Goal: Use online tool/utility: Utilize a website feature to perform a specific function

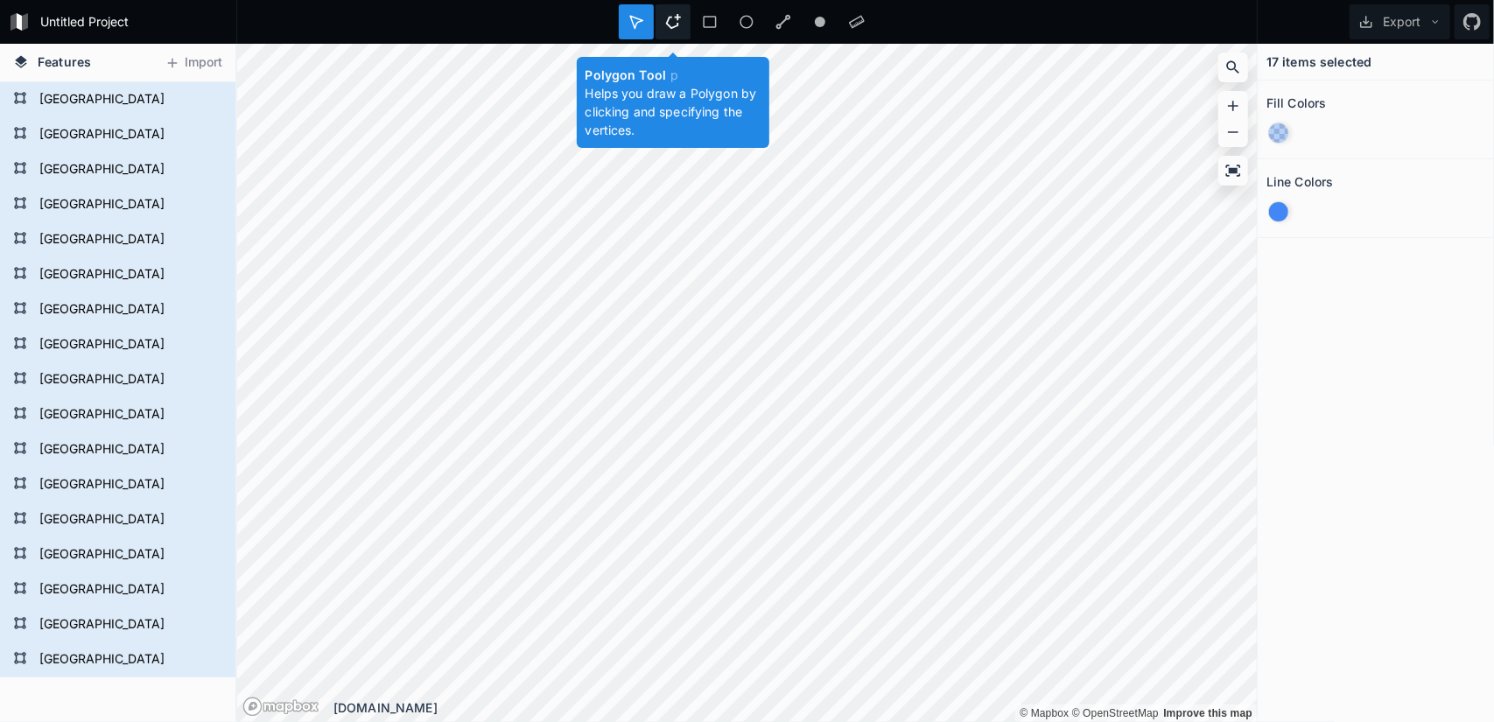
click at [676, 21] on icon at bounding box center [673, 22] width 16 height 16
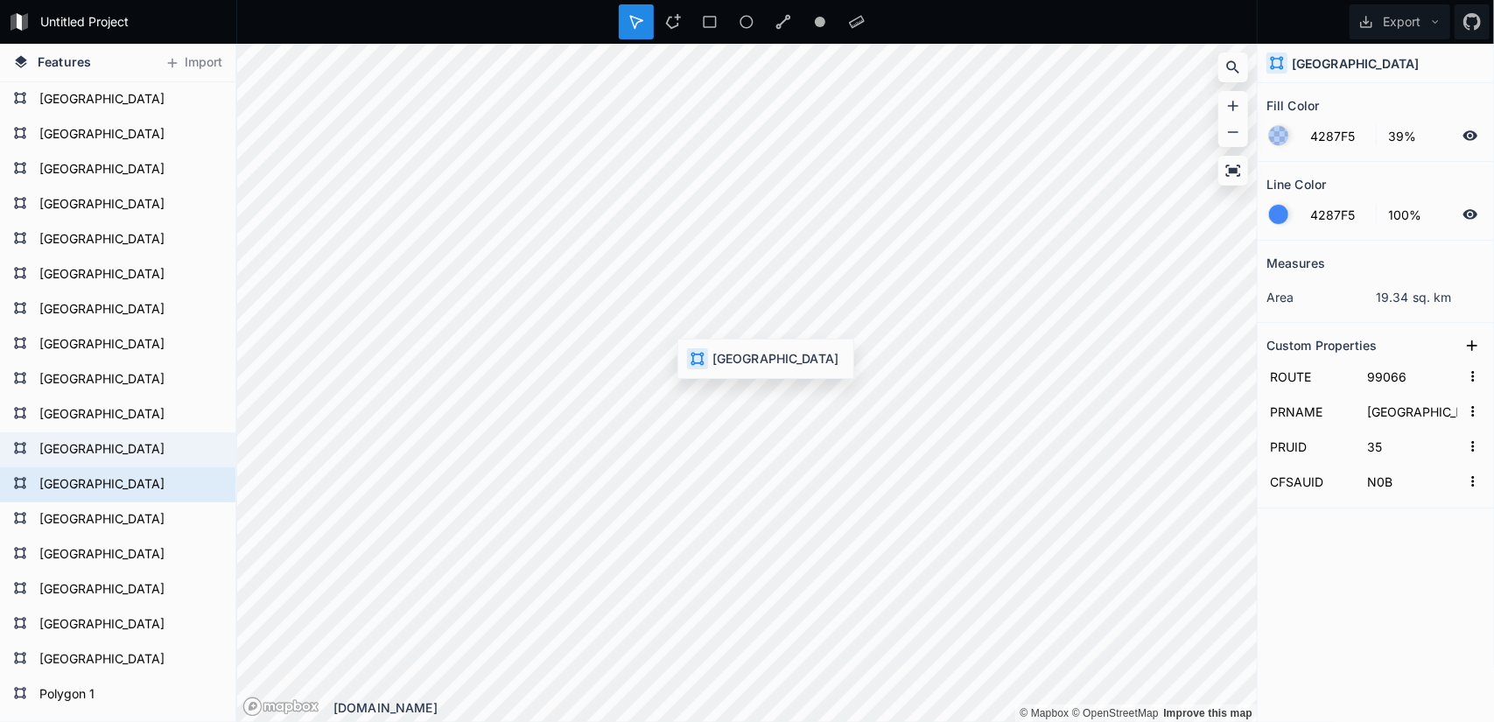
type input "99067"
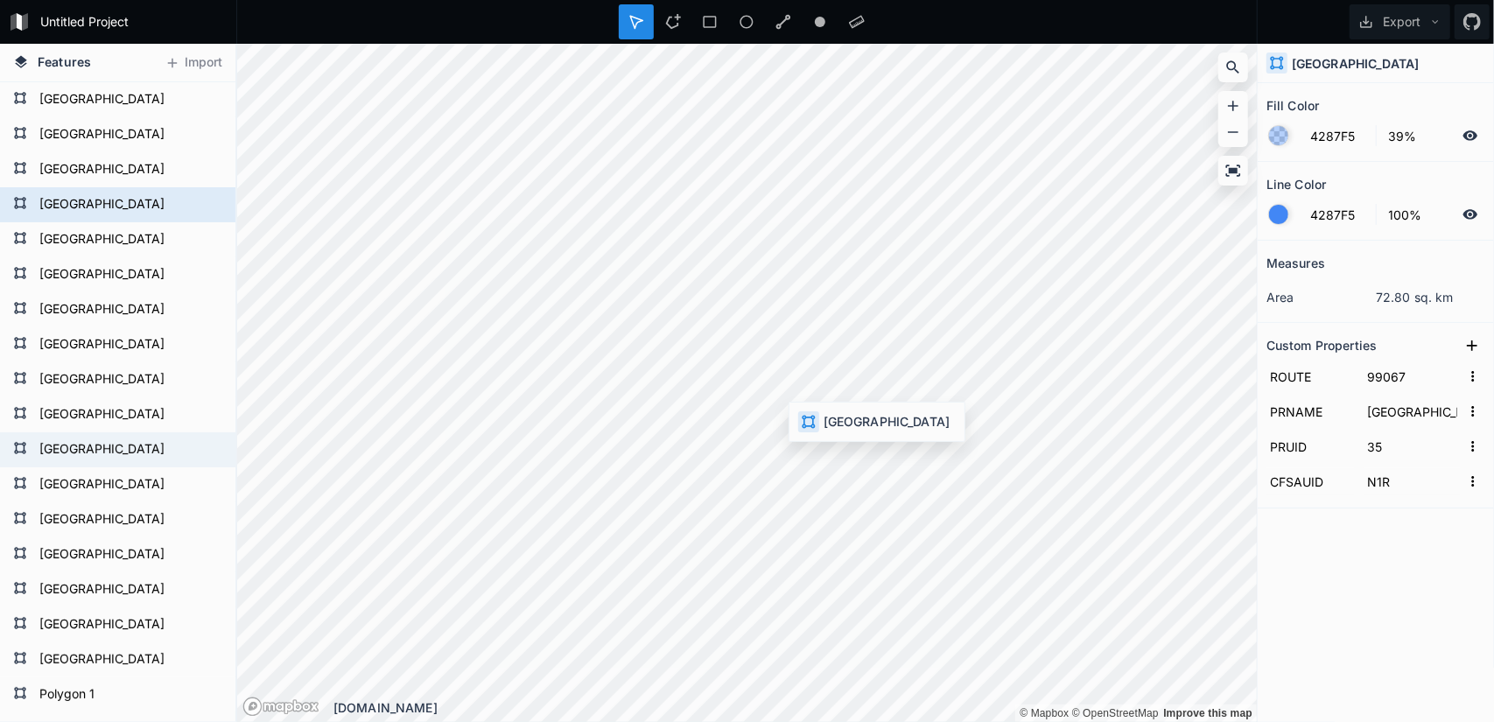
type input "N0B"
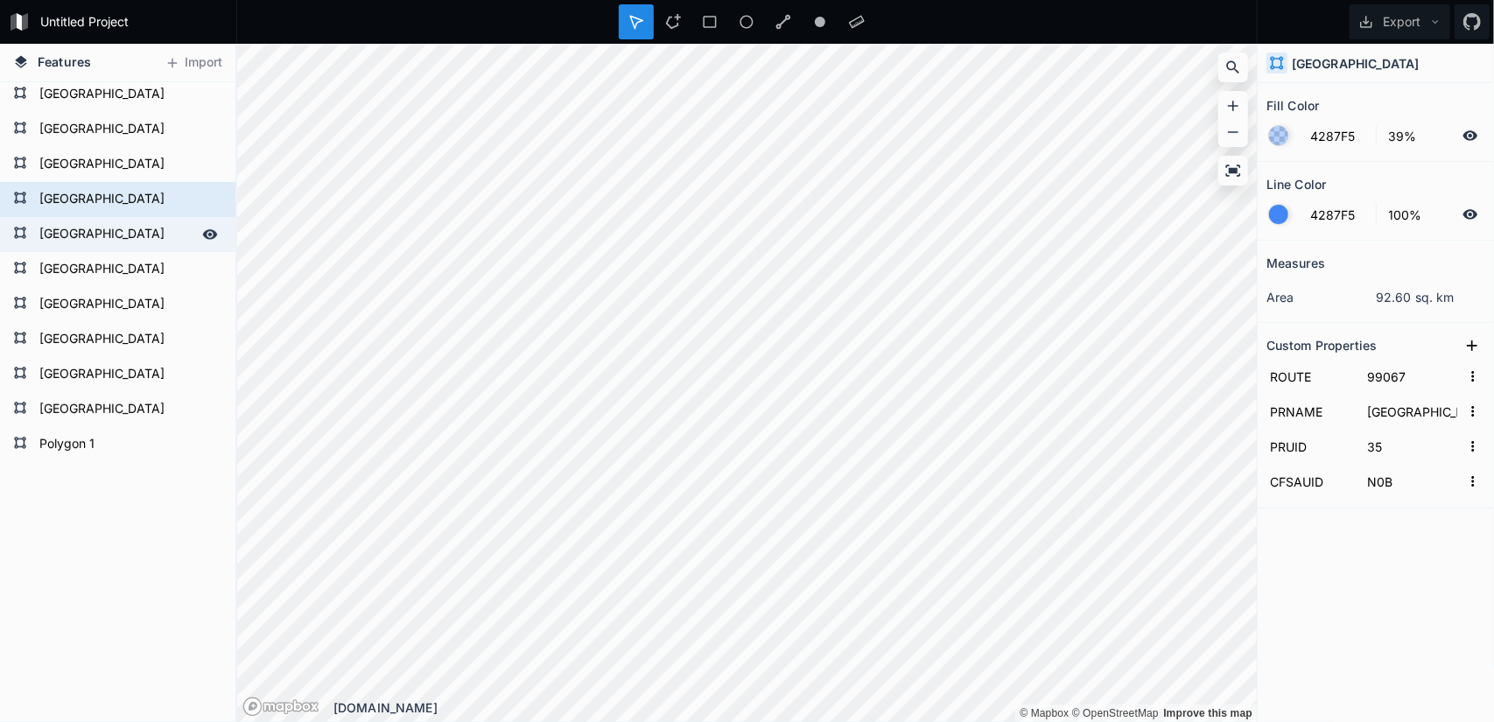
scroll to position [252, 0]
click at [115, 433] on form "Polygon 1" at bounding box center [116, 443] width 164 height 26
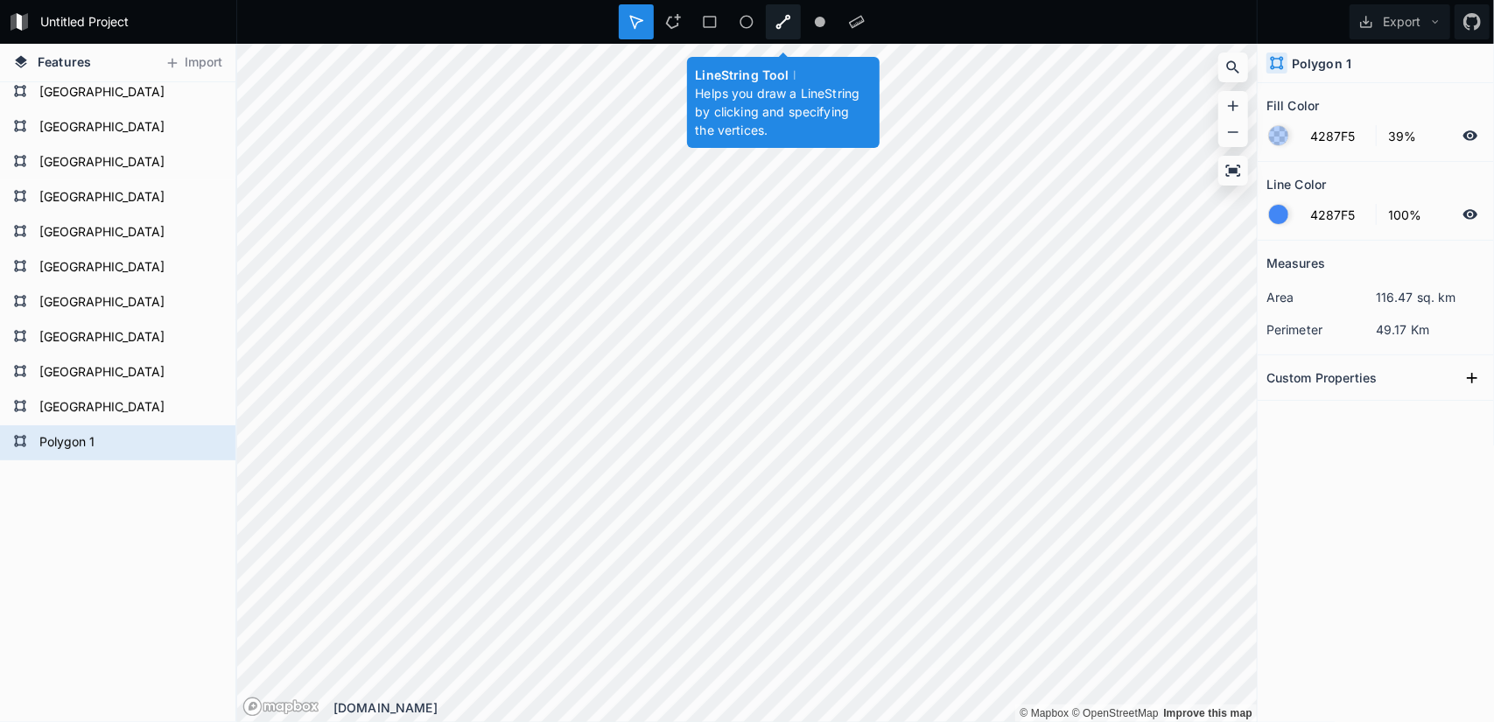
click at [784, 27] on icon at bounding box center [783, 22] width 16 height 16
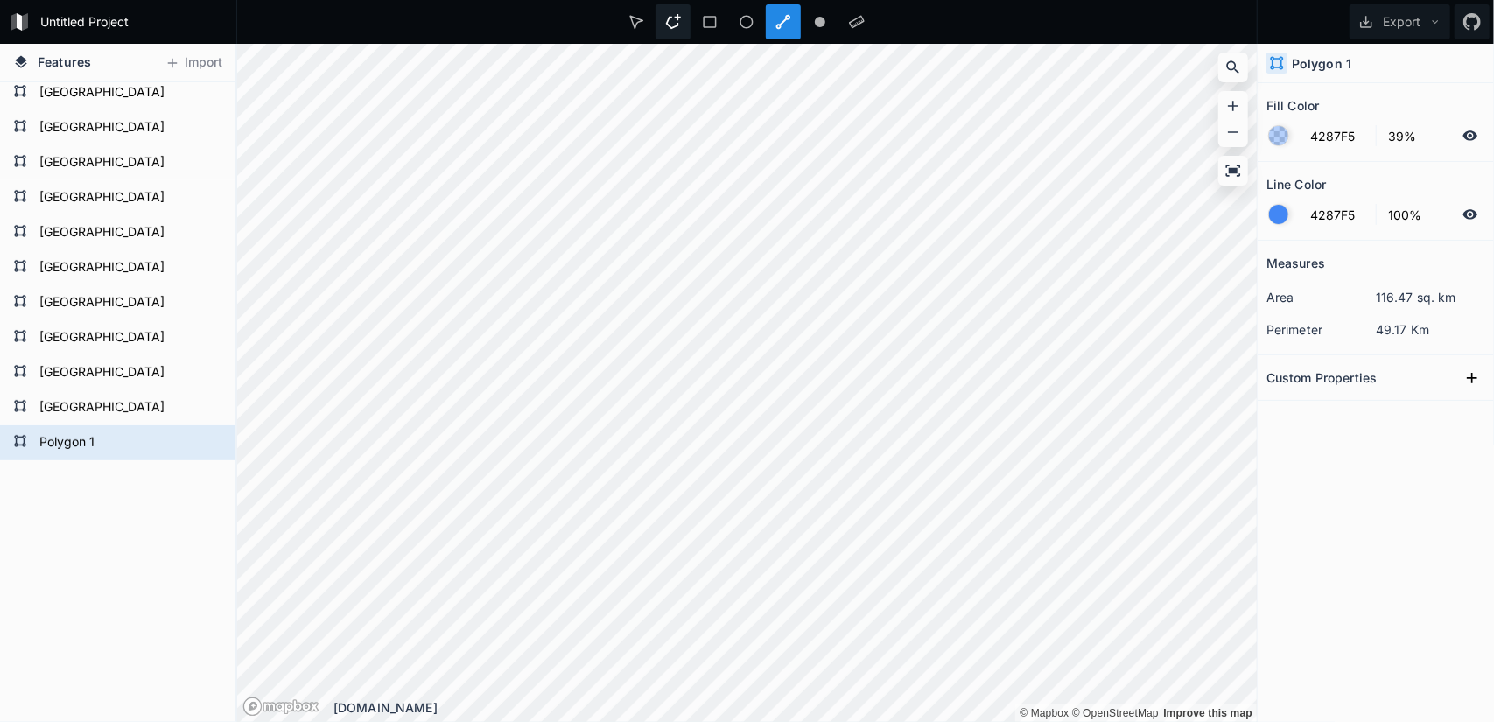
click at [683, 18] on div at bounding box center [672, 21] width 35 height 35
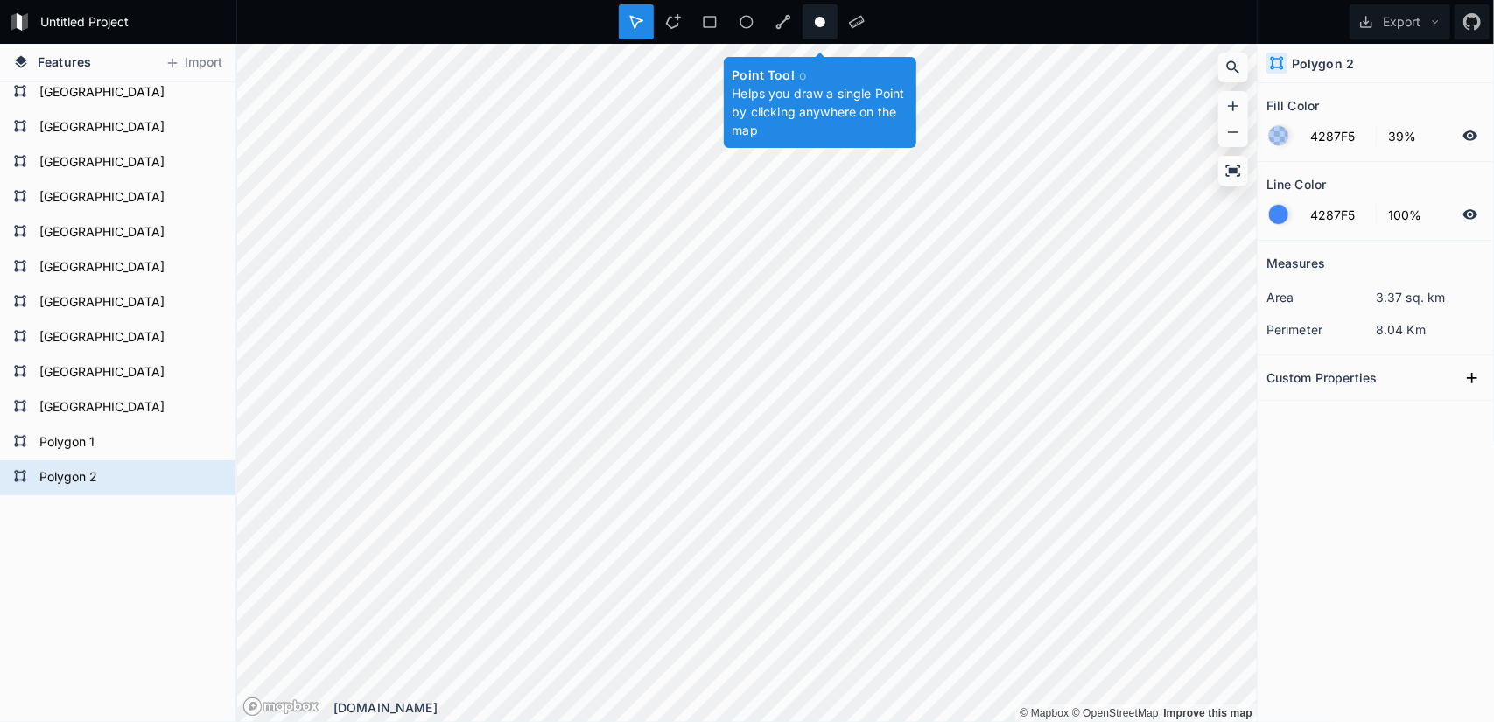
click at [814, 20] on icon at bounding box center [820, 22] width 16 height 16
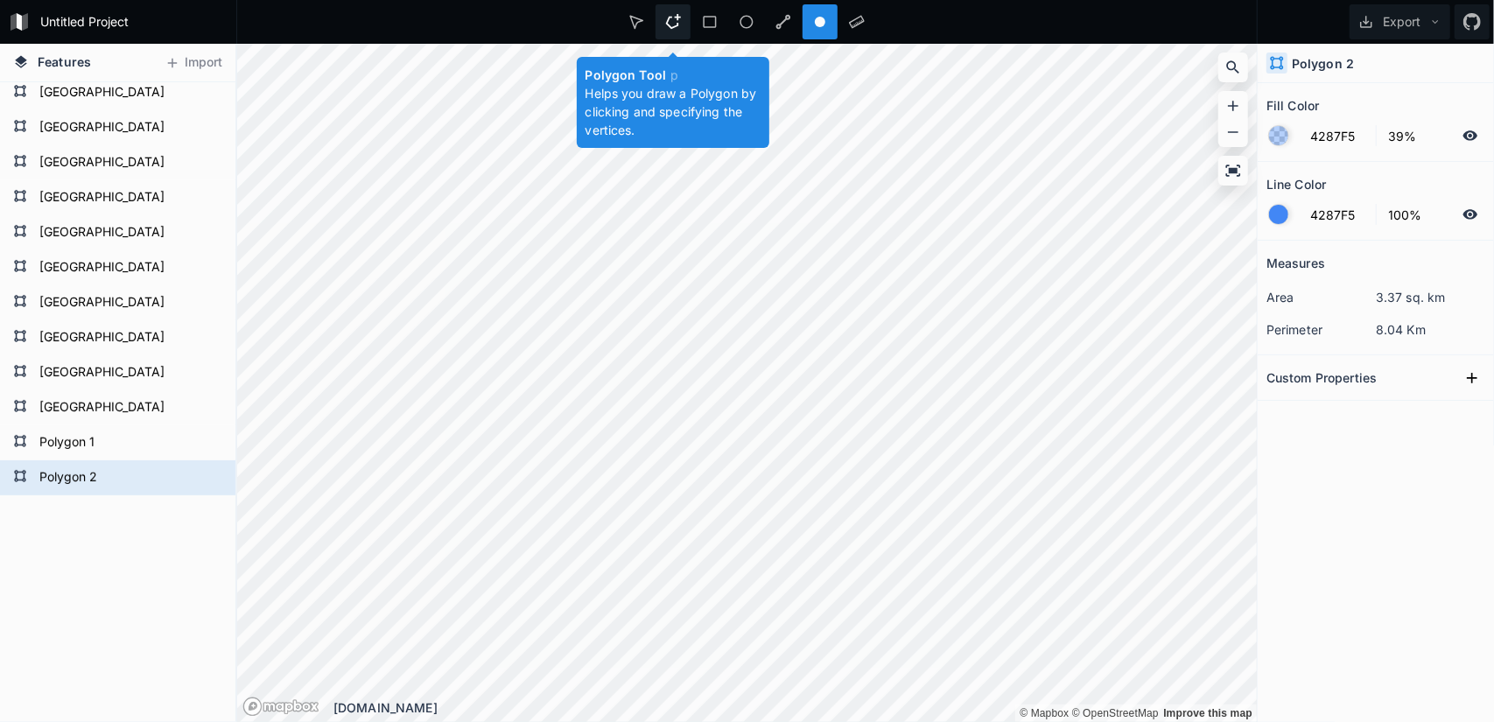
click at [665, 25] on icon at bounding box center [673, 22] width 16 height 16
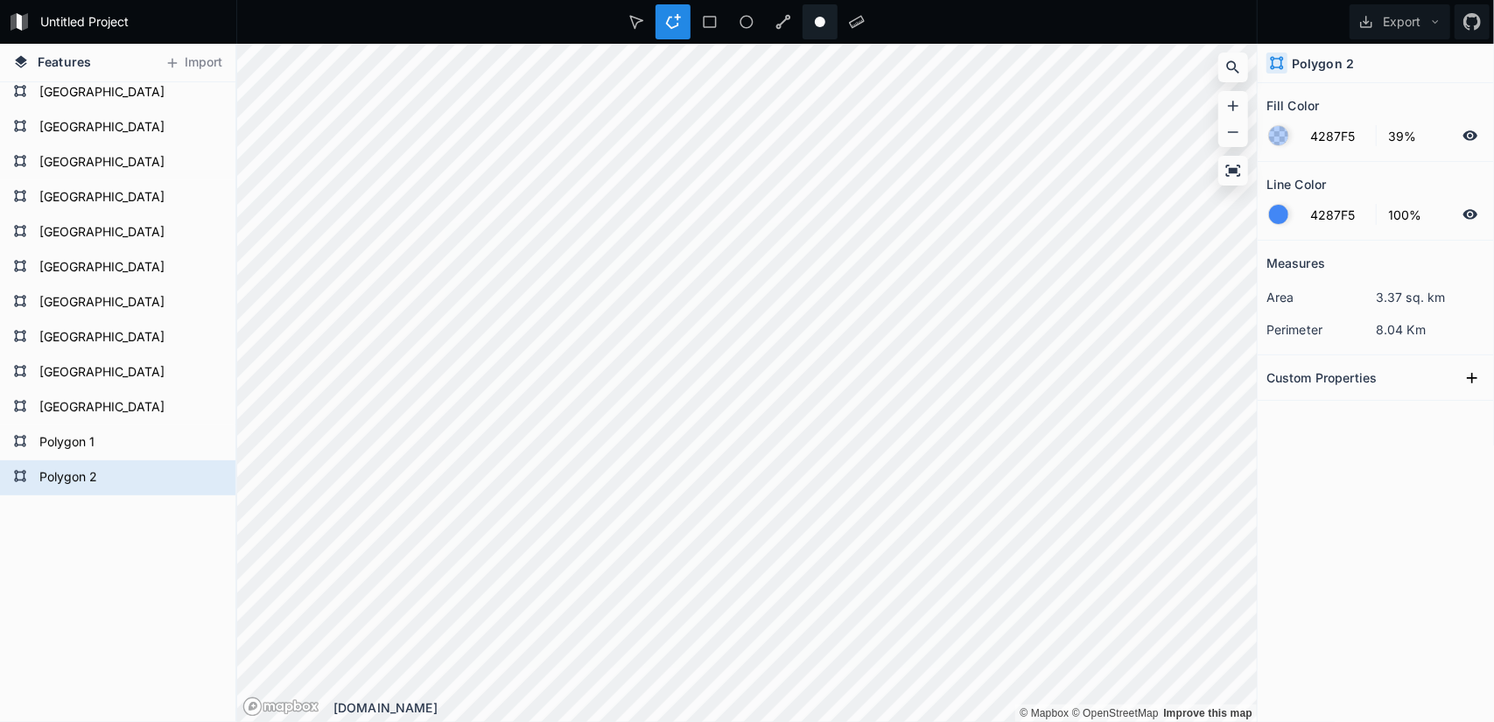
click at [816, 15] on icon at bounding box center [820, 22] width 16 height 16
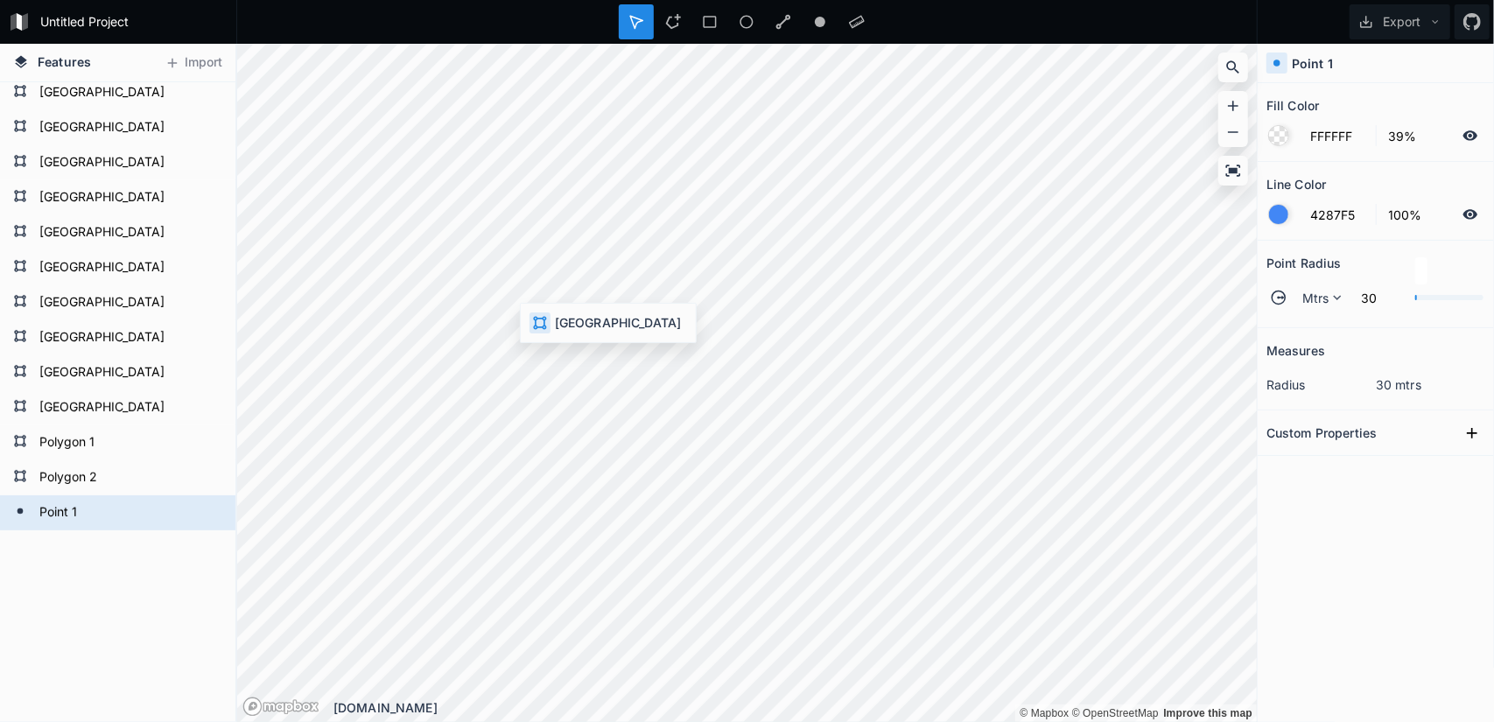
type input "4287F5"
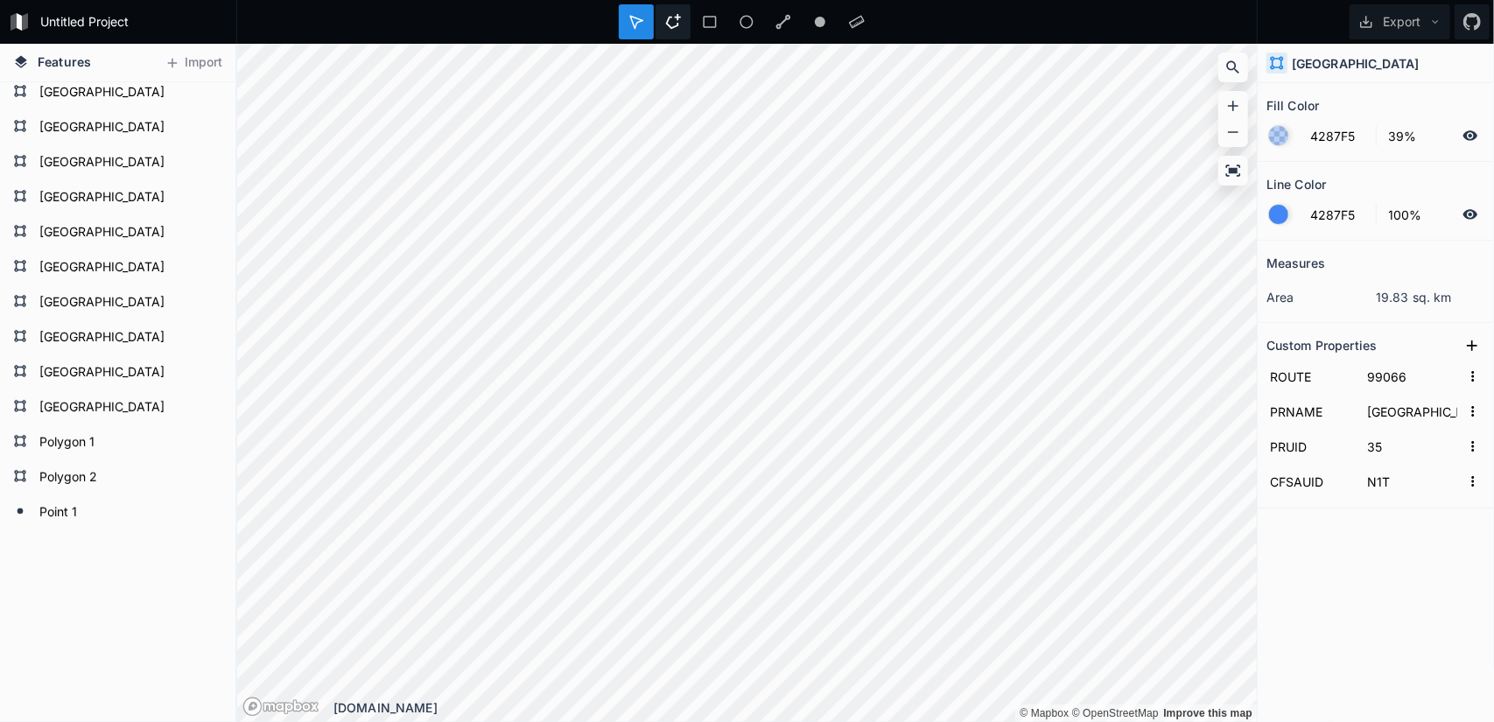
click at [669, 8] on div at bounding box center [672, 21] width 35 height 35
